Goal: Transaction & Acquisition: Download file/media

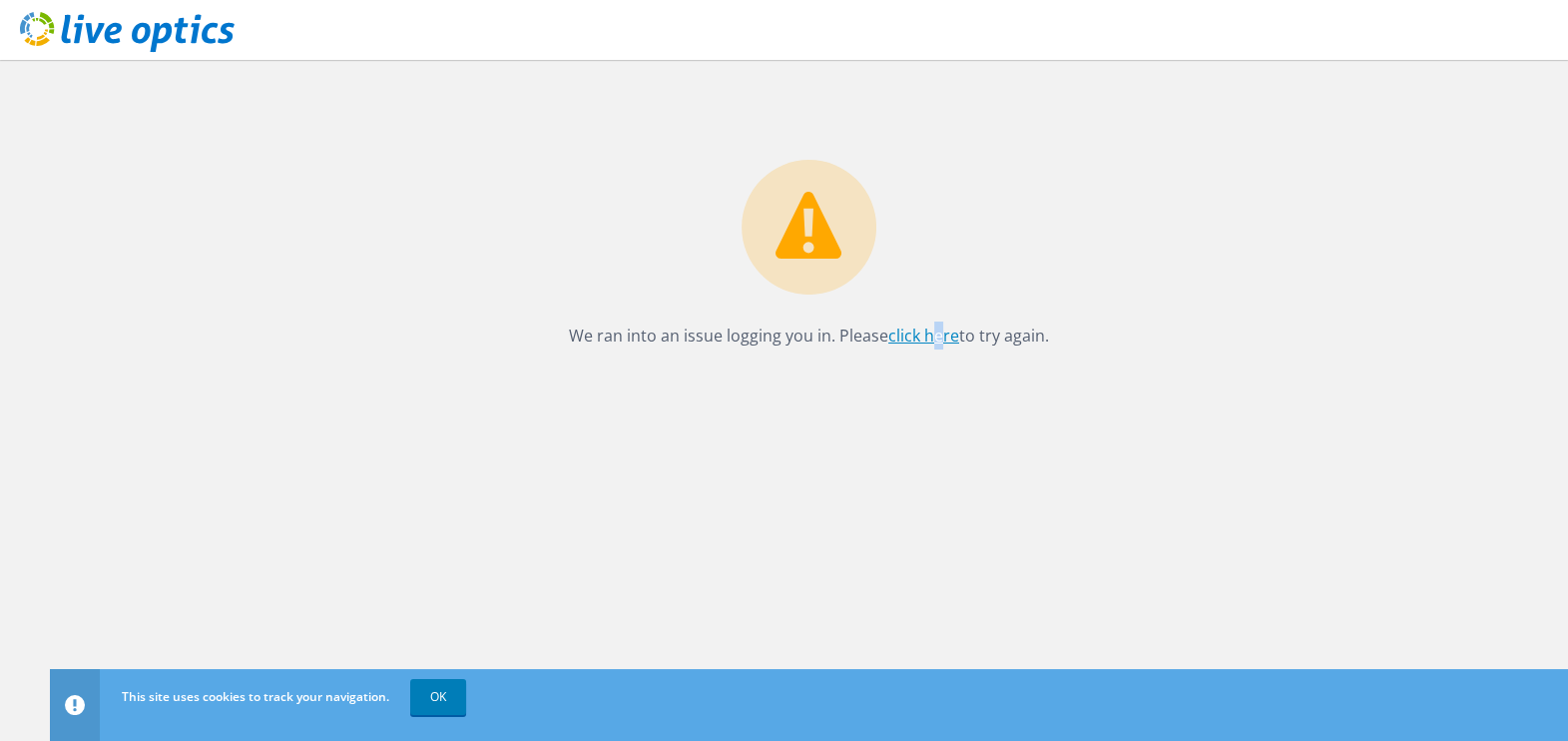
drag, startPoint x: 935, startPoint y: 323, endPoint x: 940, endPoint y: 338, distance: 15.8
click at [940, 338] on p "We ran into an issue logging you in. Please click here to try again." at bounding box center [809, 336] width 1478 height 28
click at [940, 338] on link "click here" at bounding box center [924, 336] width 71 height 22
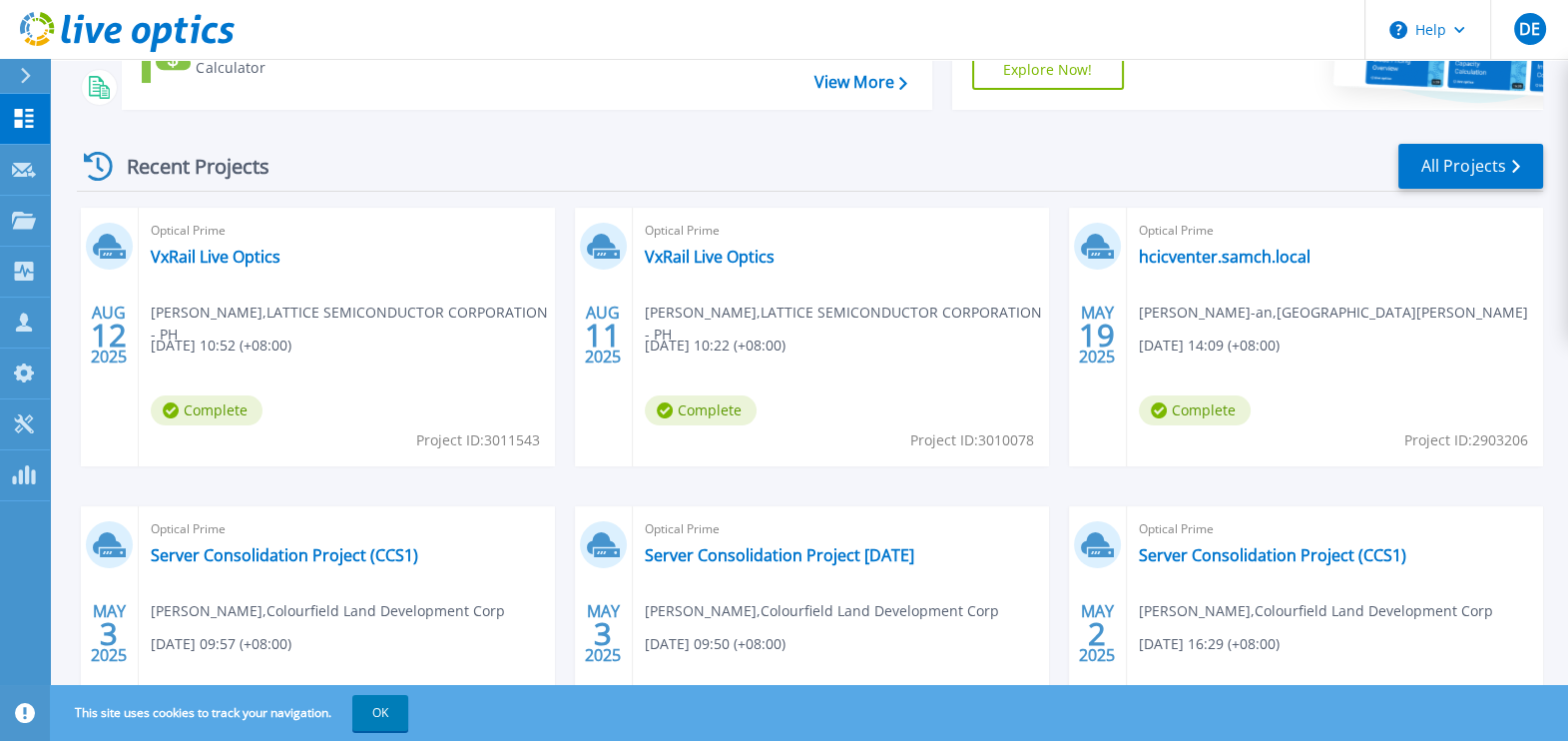
scroll to position [249, 0]
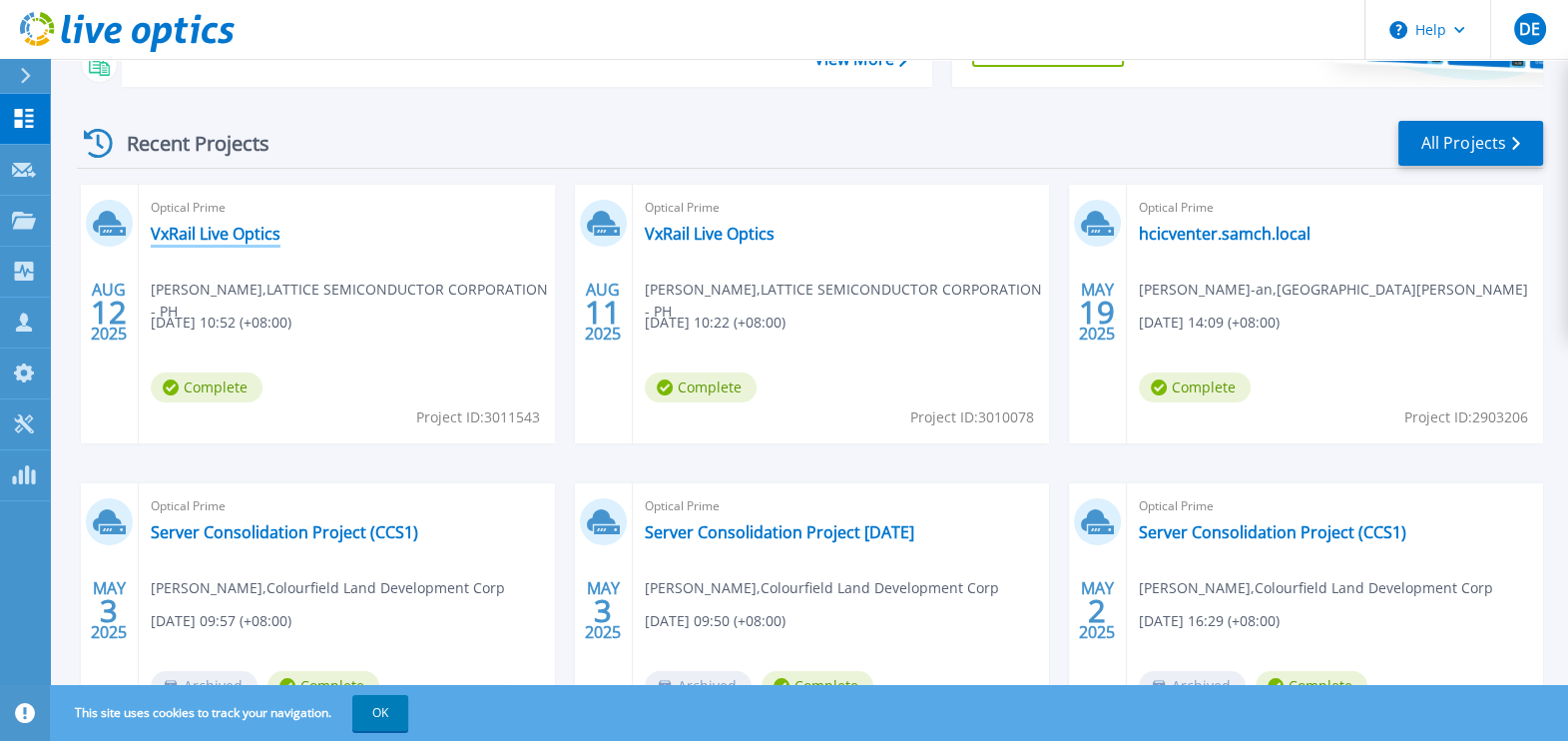
click at [213, 224] on link "VxRail Live Optics" at bounding box center [216, 234] width 130 height 20
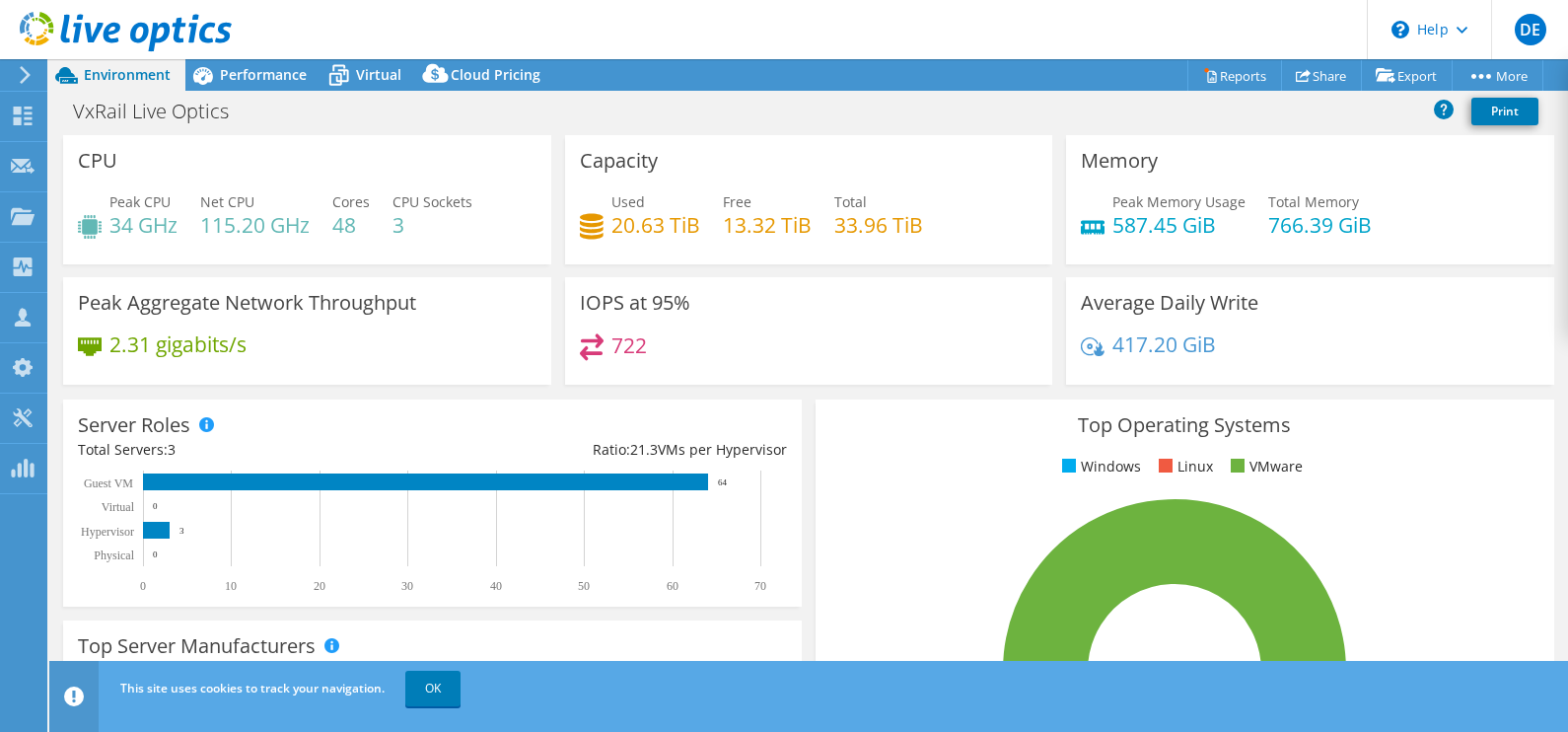
click at [1547, 578] on section "CPU Peak CPU 34 GHz Net CPU 115.20 GHz Cores 48 CPU Sockets 3 Capacity Used 20.…" at bounding box center [808, 709] width 1519 height 1149
click at [266, 74] on span "Performance" at bounding box center [263, 74] width 87 height 19
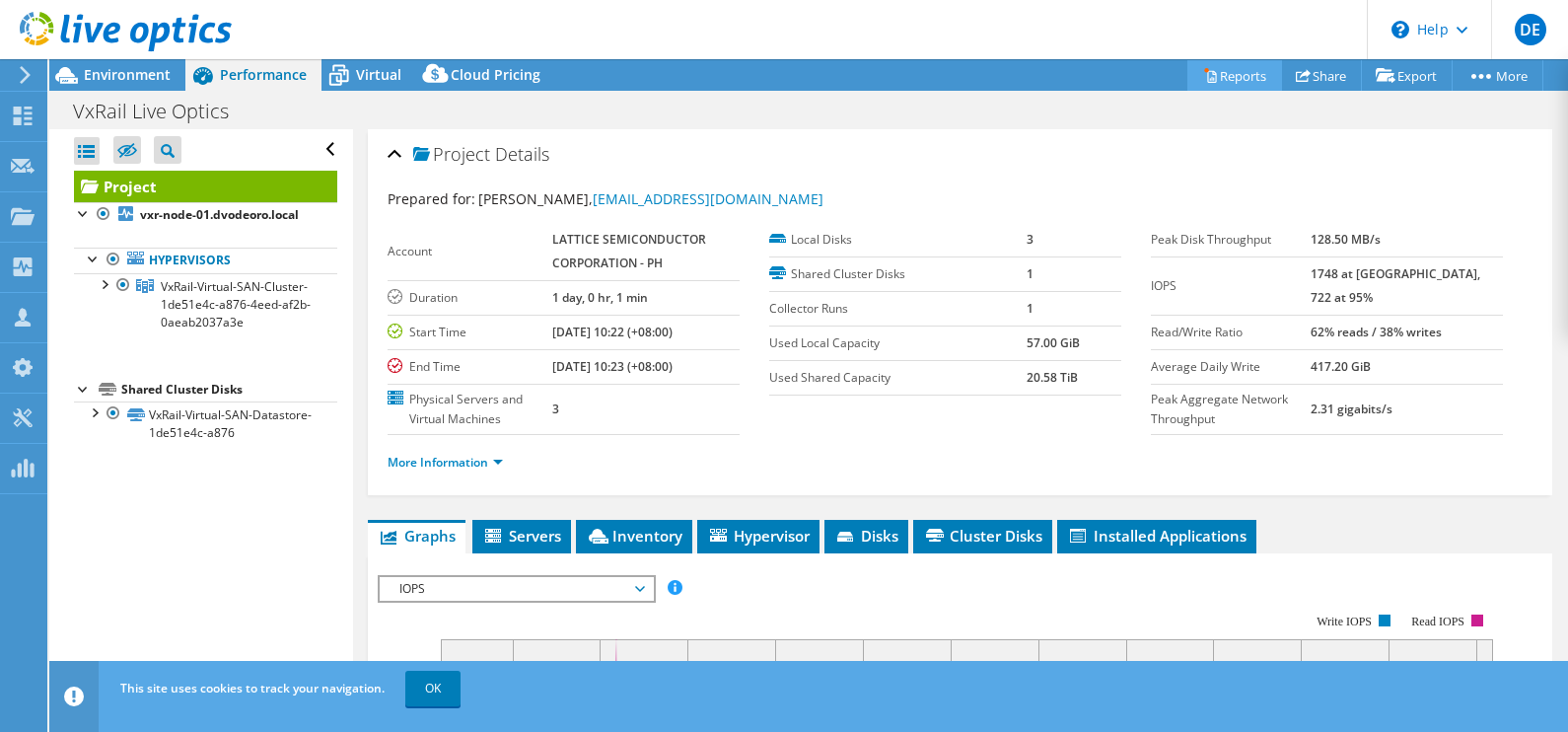
click at [1230, 79] on link "Reports" at bounding box center [1235, 75] width 95 height 31
drag, startPoint x: 357, startPoint y: 78, endPoint x: 248, endPoint y: 80, distance: 109.0
click at [248, 80] on div "Environment Performance Virtual Upgrades Cloud Pricing" at bounding box center [302, 75] width 506 height 32
click at [248, 80] on span "Performance" at bounding box center [263, 74] width 87 height 19
click at [113, 68] on span "Environment" at bounding box center [127, 74] width 87 height 19
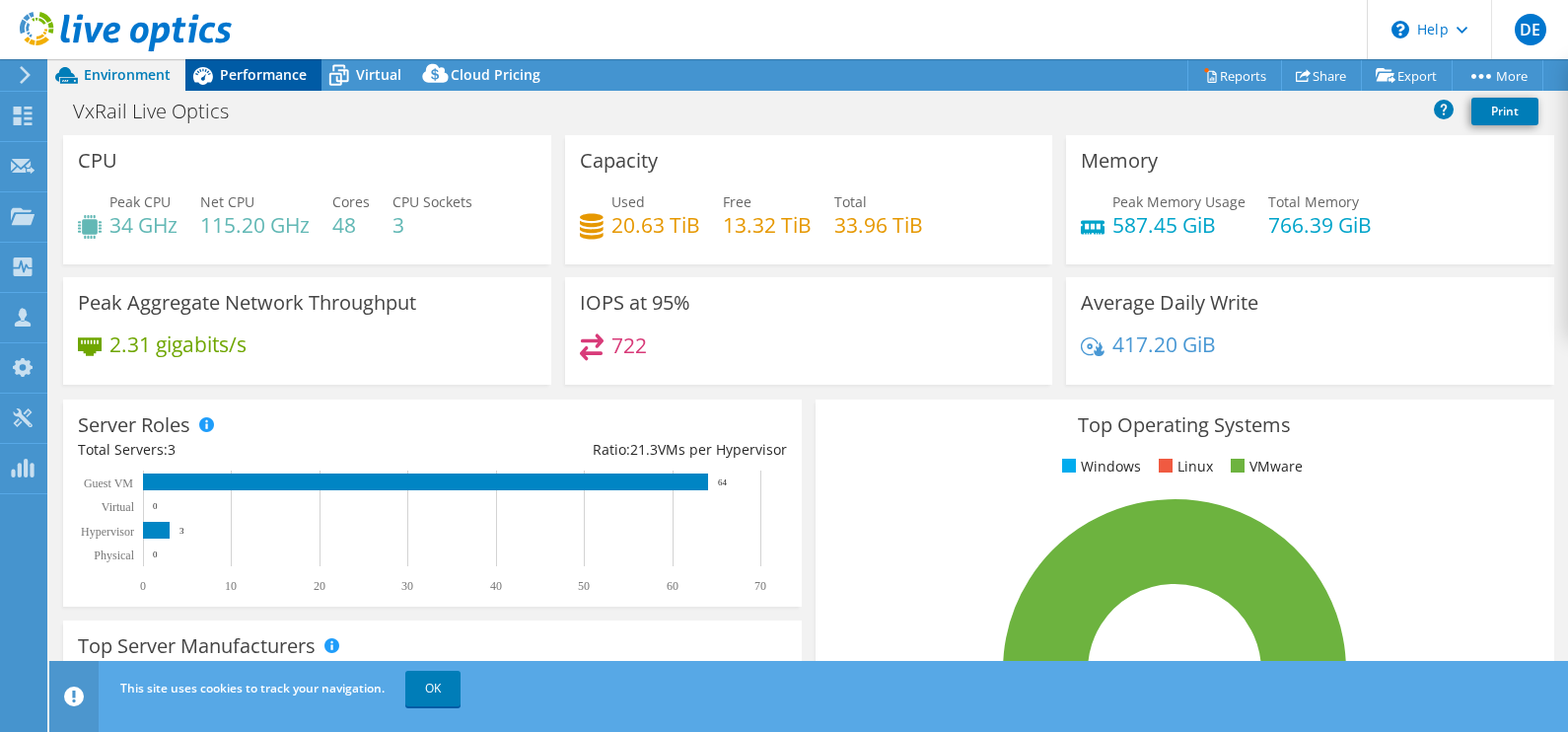
click at [264, 88] on div "Performance" at bounding box center [254, 75] width 136 height 32
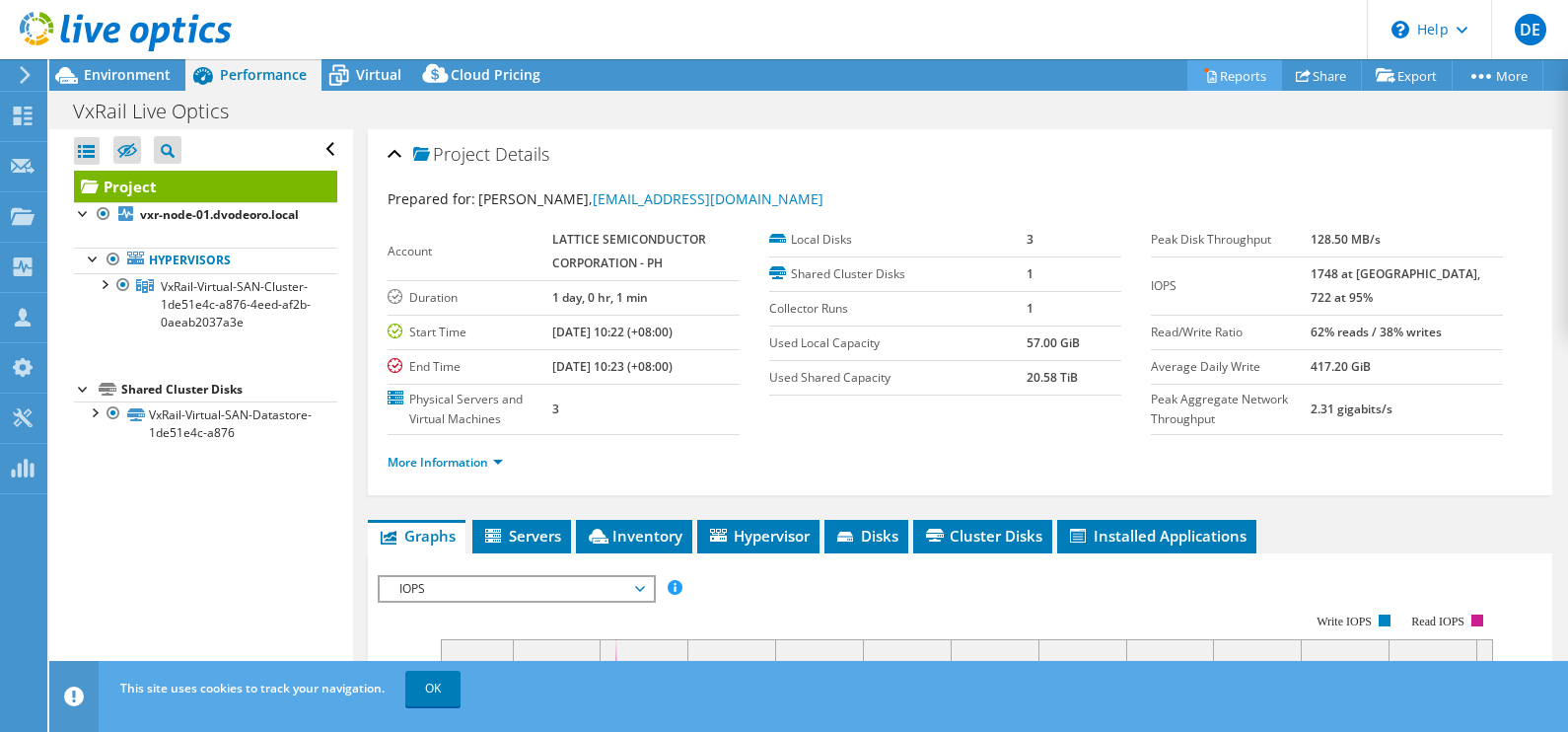
click at [1238, 79] on link "Reports" at bounding box center [1235, 75] width 95 height 31
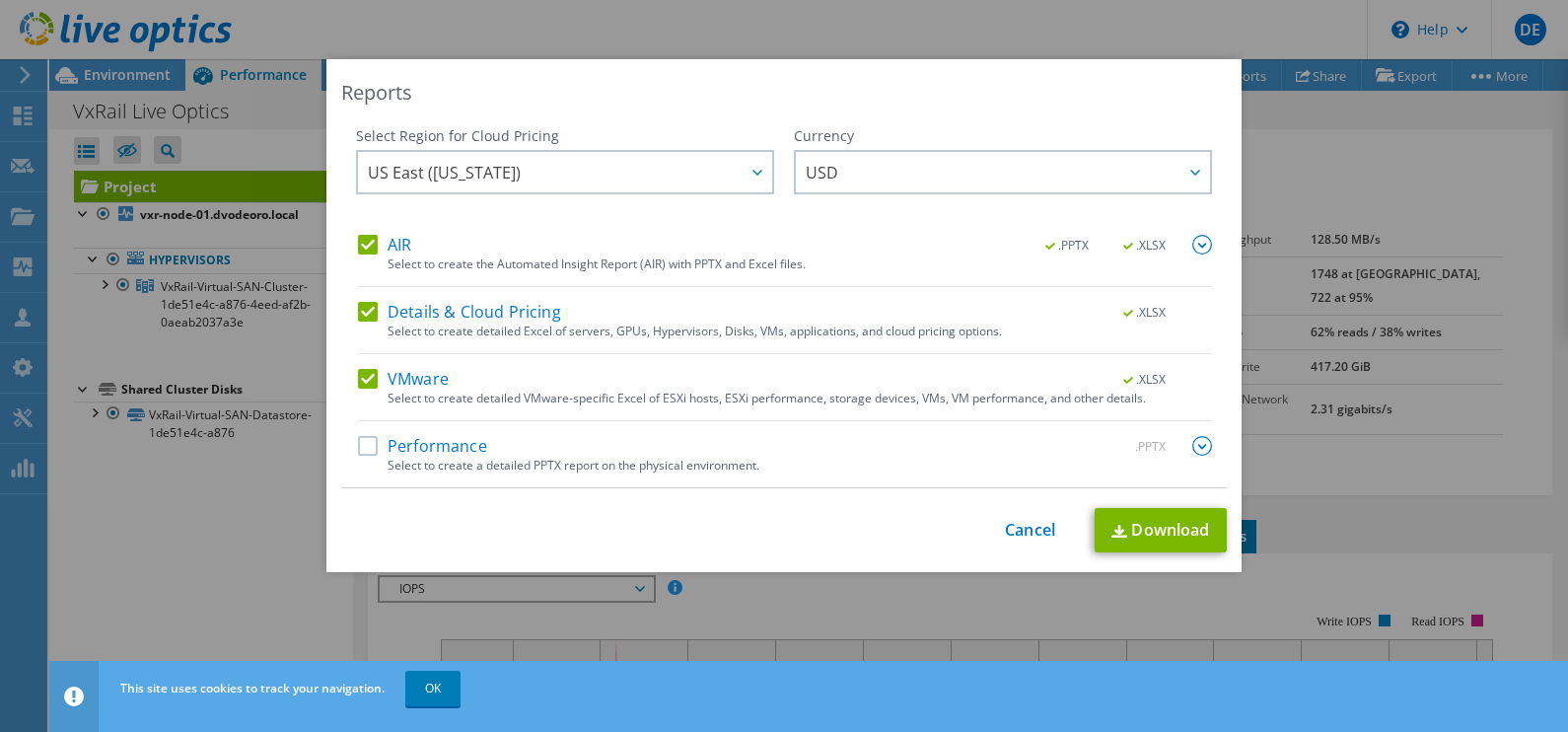
click at [358, 447] on label "Performance" at bounding box center [422, 446] width 129 height 20
click at [0, 0] on input "Performance" at bounding box center [0, 0] width 0 height 0
click at [358, 306] on label "Details & Cloud Pricing" at bounding box center [460, 312] width 203 height 20
click at [0, 0] on input "Details & Cloud Pricing" at bounding box center [0, 0] width 0 height 0
click at [358, 241] on label "AIR" at bounding box center [385, 245] width 53 height 20
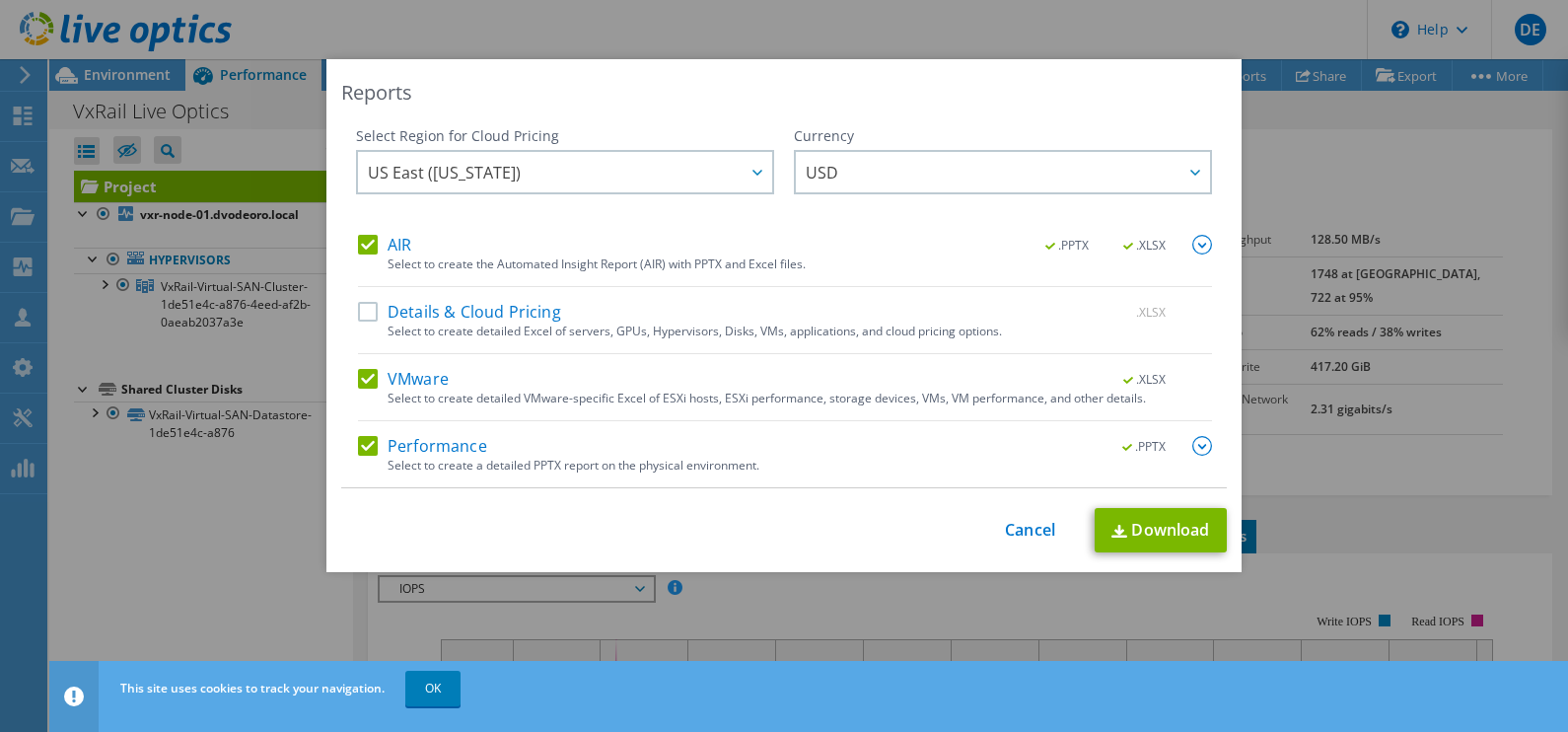
click at [0, 0] on input "AIR" at bounding box center [0, 0] width 0 height 0
click at [358, 241] on label "AIR" at bounding box center [385, 245] width 53 height 20
click at [0, 0] on input "AIR" at bounding box center [0, 0] width 0 height 0
click at [358, 241] on label "AIR" at bounding box center [385, 245] width 53 height 20
click at [0, 0] on input "AIR" at bounding box center [0, 0] width 0 height 0
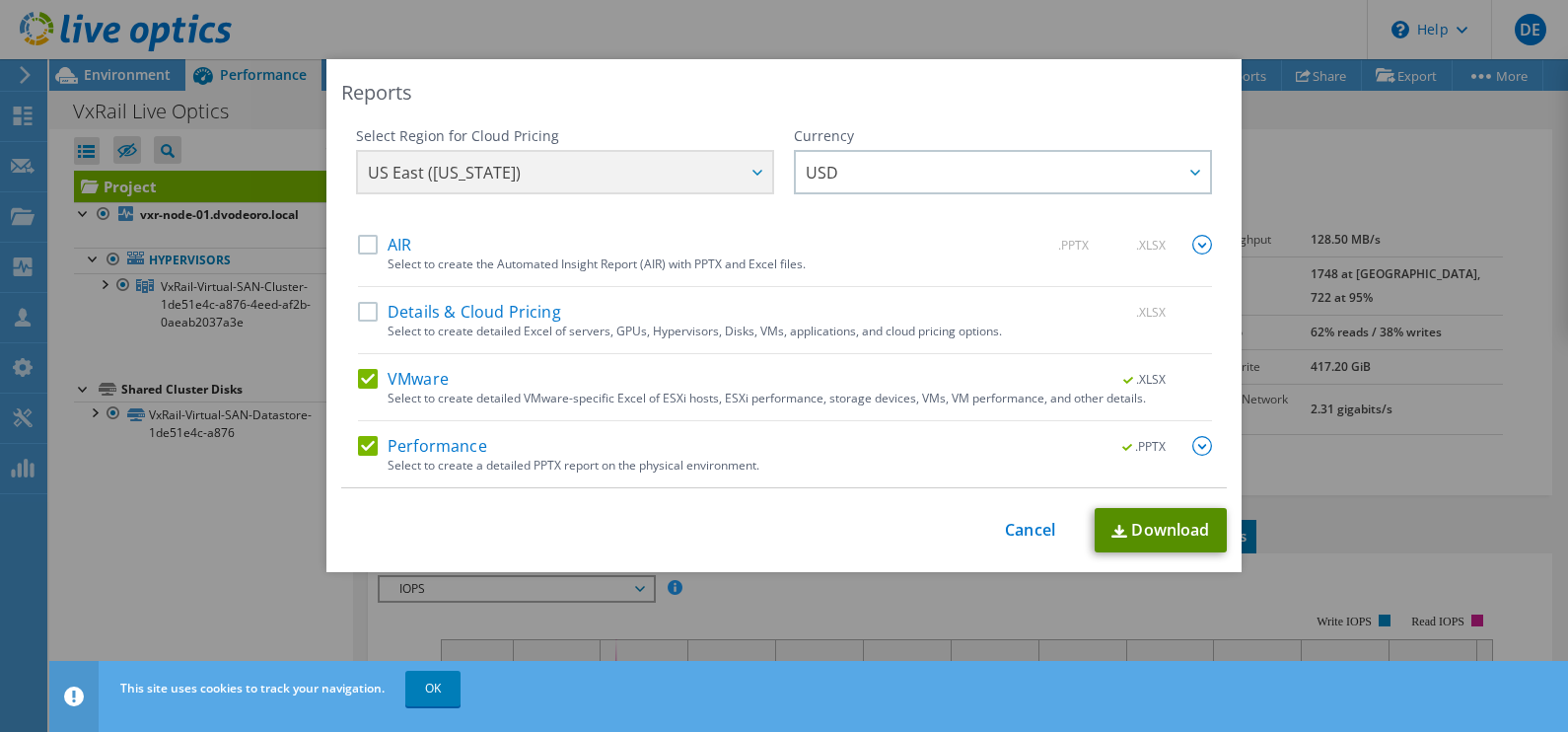
click at [1181, 528] on link "Download" at bounding box center [1161, 530] width 132 height 44
click at [1478, 459] on div "Reports Select Region for Cloud Pricing Asia Pacific (Hong Kong) Asia Pacific (…" at bounding box center [784, 366] width 1568 height 614
